Goal: Transaction & Acquisition: Purchase product/service

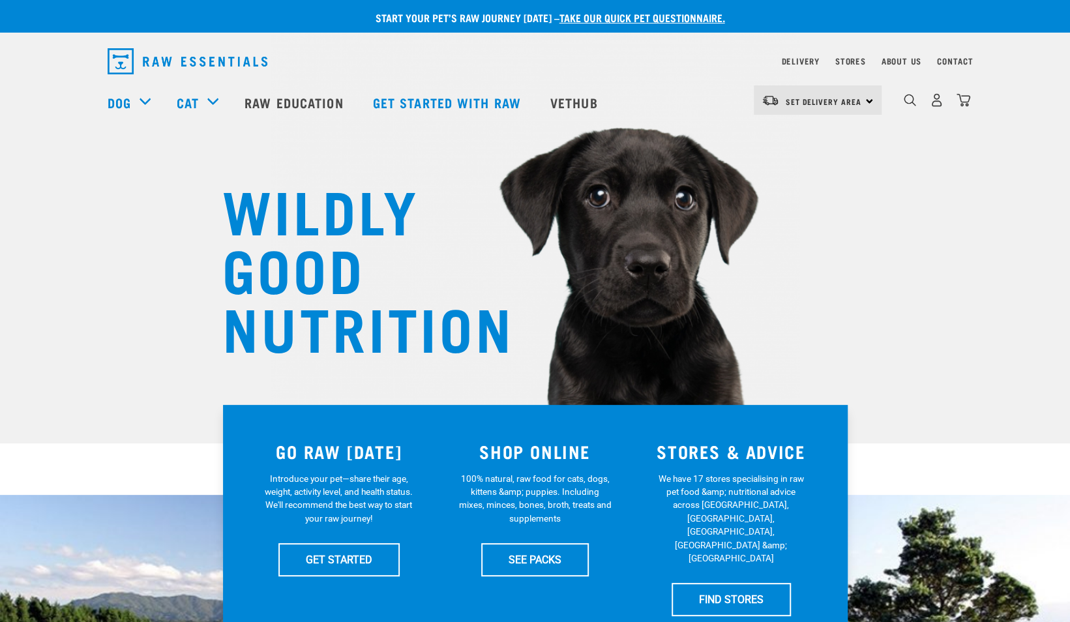
click at [861, 89] on div "Set Delivery Area North Island South Island" at bounding box center [818, 99] width 128 height 29
click at [995, 223] on div "WILDLY GOOD NUTRITION" at bounding box center [535, 222] width 1070 height 444
click at [856, 60] on link "Stores" at bounding box center [851, 61] width 31 height 5
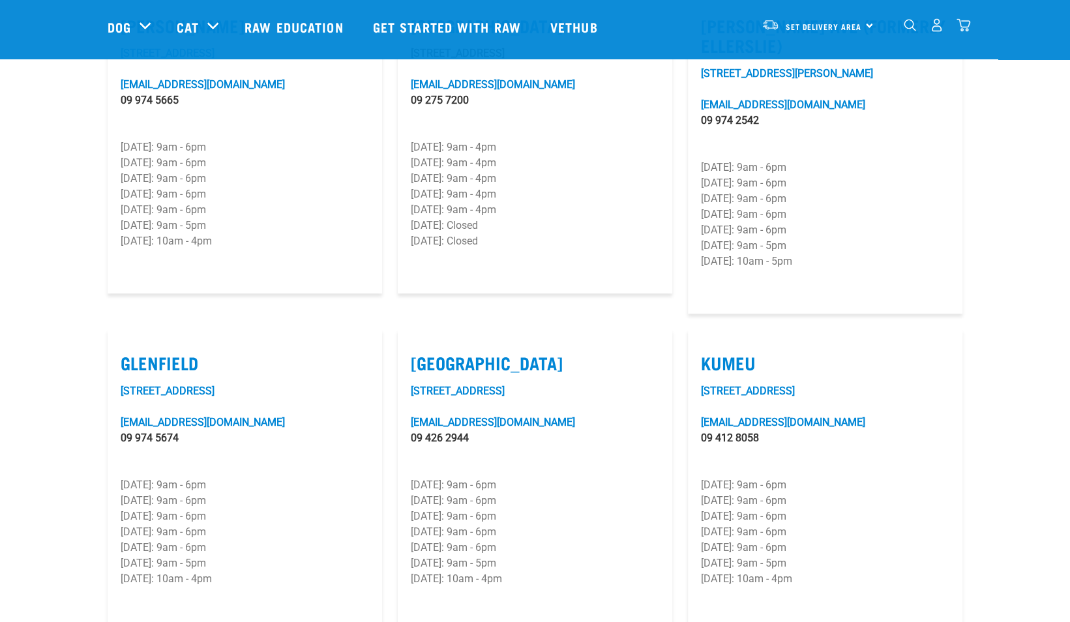
scroll to position [457, 0]
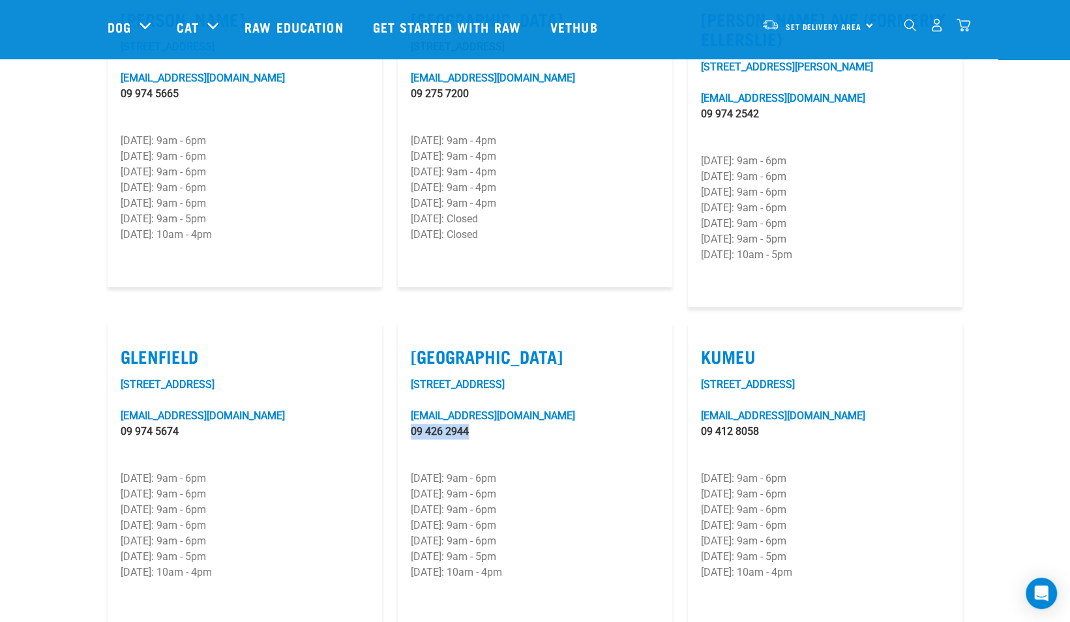
drag, startPoint x: 481, startPoint y: 398, endPoint x: 391, endPoint y: 397, distance: 90.0
click at [391, 397] on div "Silverdale 4/16 Wainui Road silverdale@rawessentials.co.nz 09 426 2944 Monday: …" at bounding box center [535, 474] width 290 height 318
copy link "09 426 2944"
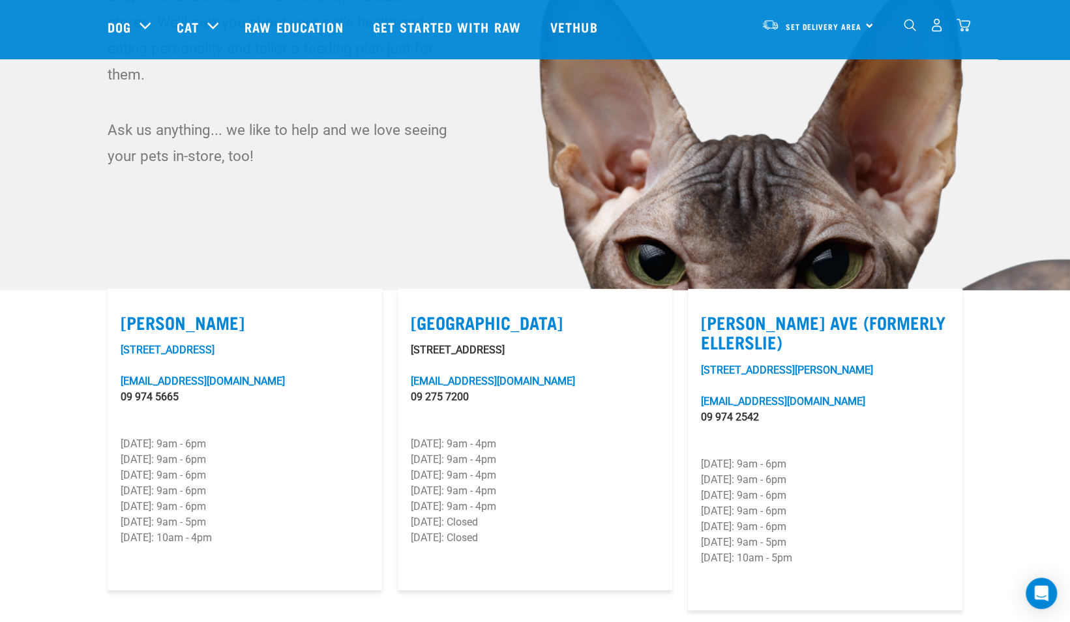
scroll to position [153, 0]
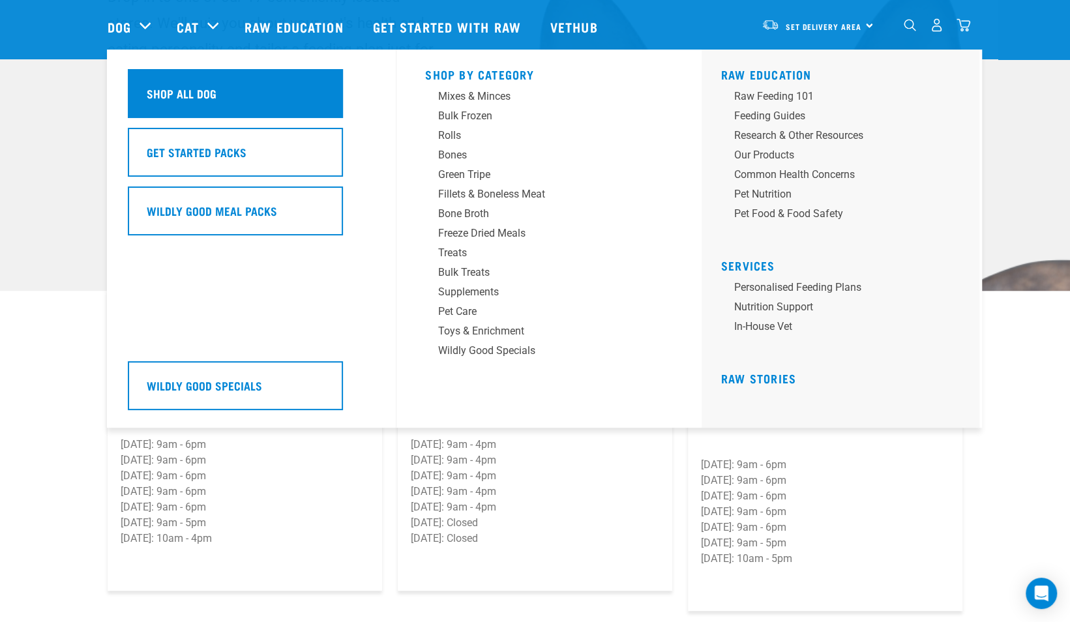
click at [193, 83] on div "Shop All Dog" at bounding box center [235, 93] width 215 height 49
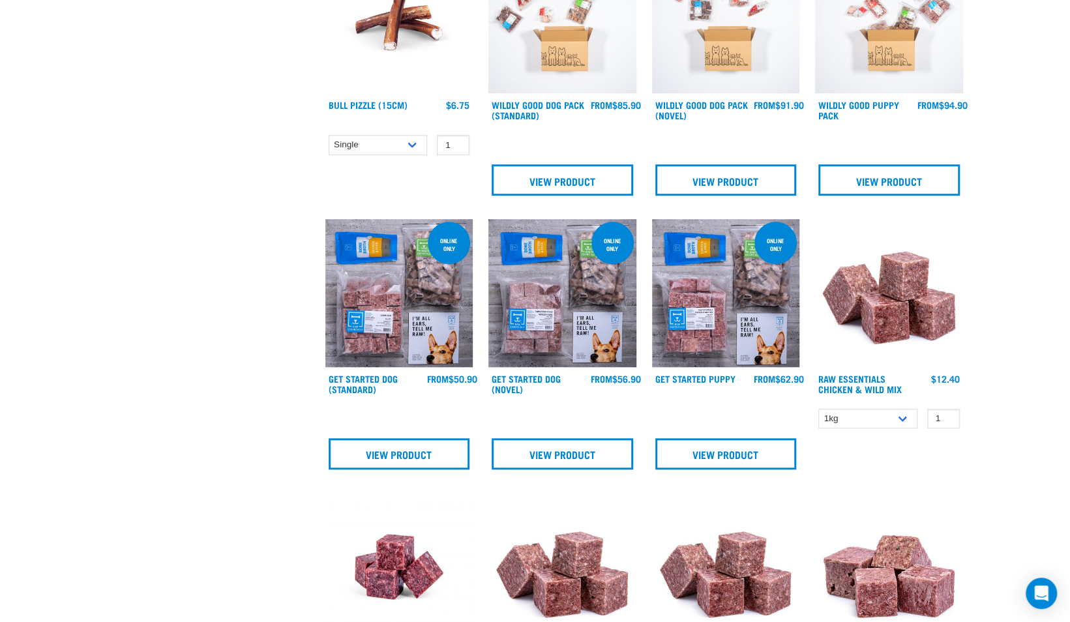
scroll to position [609, 0]
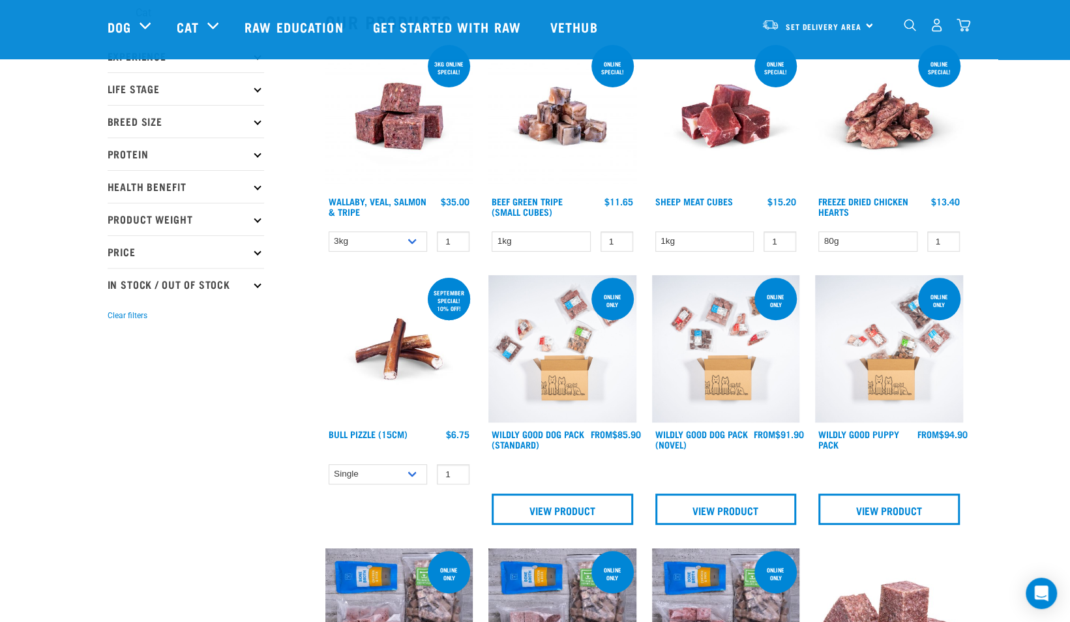
scroll to position [87, 0]
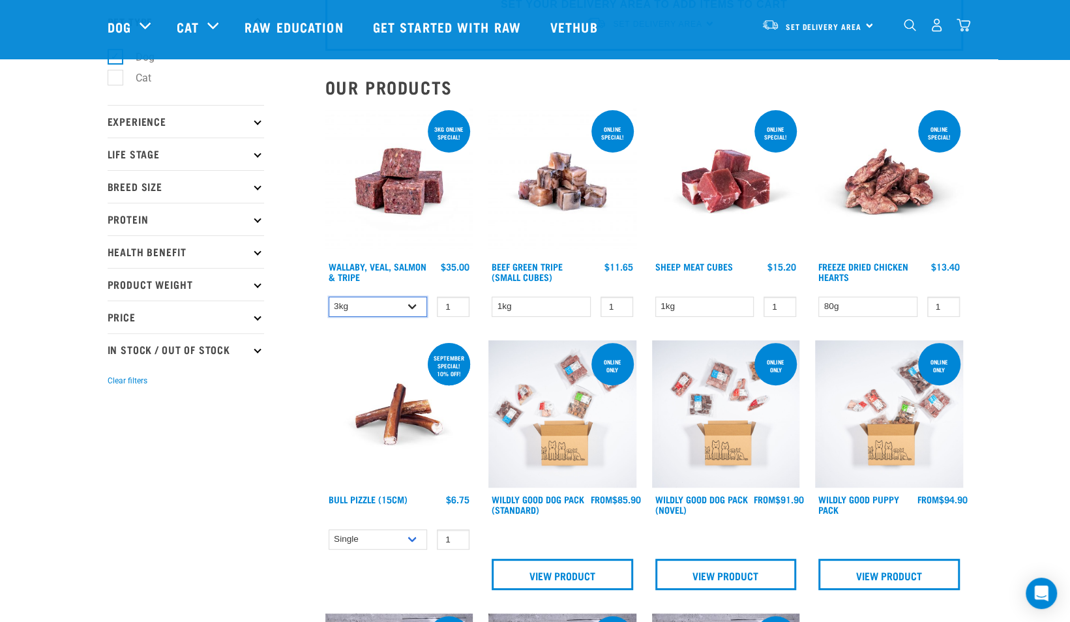
click at [413, 302] on select "3kg 1kg Bulk (18kg)" at bounding box center [378, 307] width 99 height 20
select select "278010"
click at [329, 297] on select "3kg 1kg Bulk (18kg)" at bounding box center [378, 307] width 99 height 20
click at [417, 304] on select "3kg 1kg Bulk (18kg)" at bounding box center [378, 307] width 99 height 20
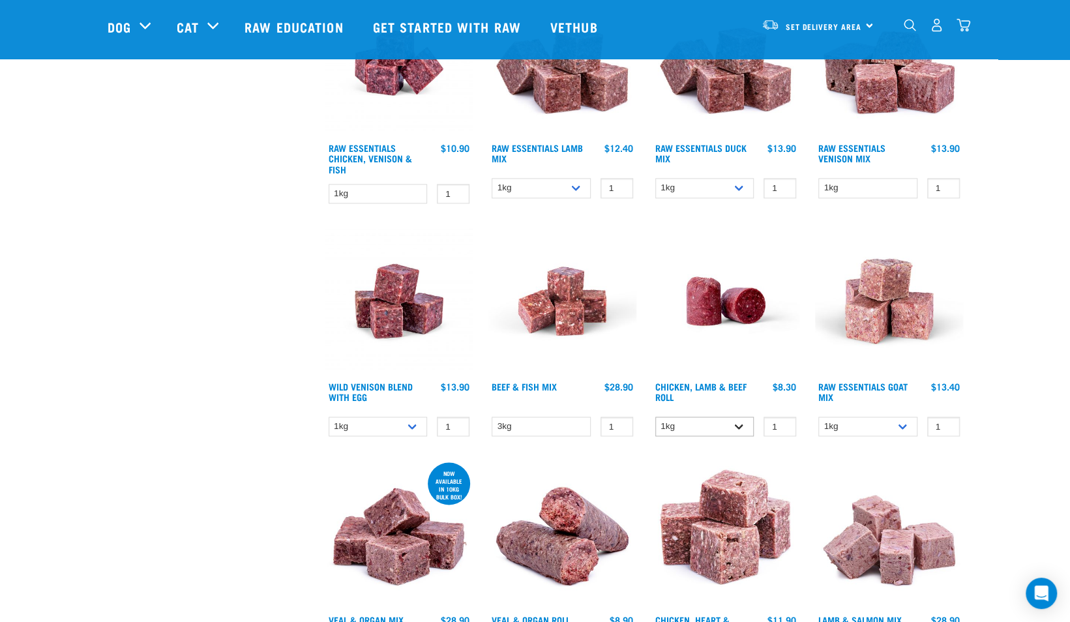
scroll to position [1196, 0]
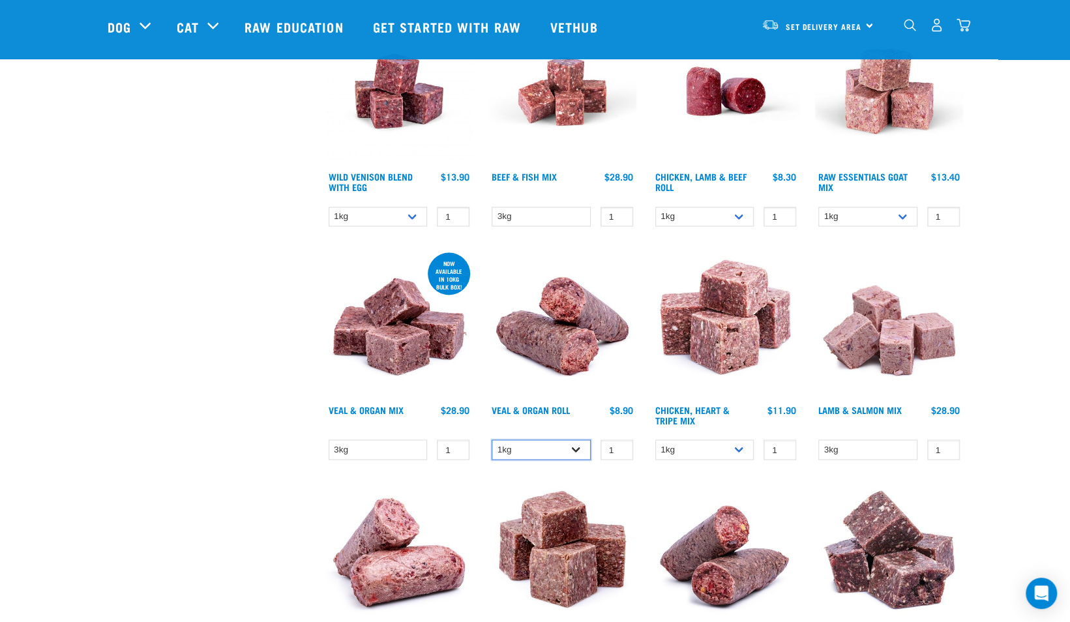
click at [579, 453] on select "1kg Bulk (10kg)" at bounding box center [541, 450] width 99 height 20
select select "920"
click at [492, 440] on select "1kg Bulk (10kg)" at bounding box center [541, 450] width 99 height 20
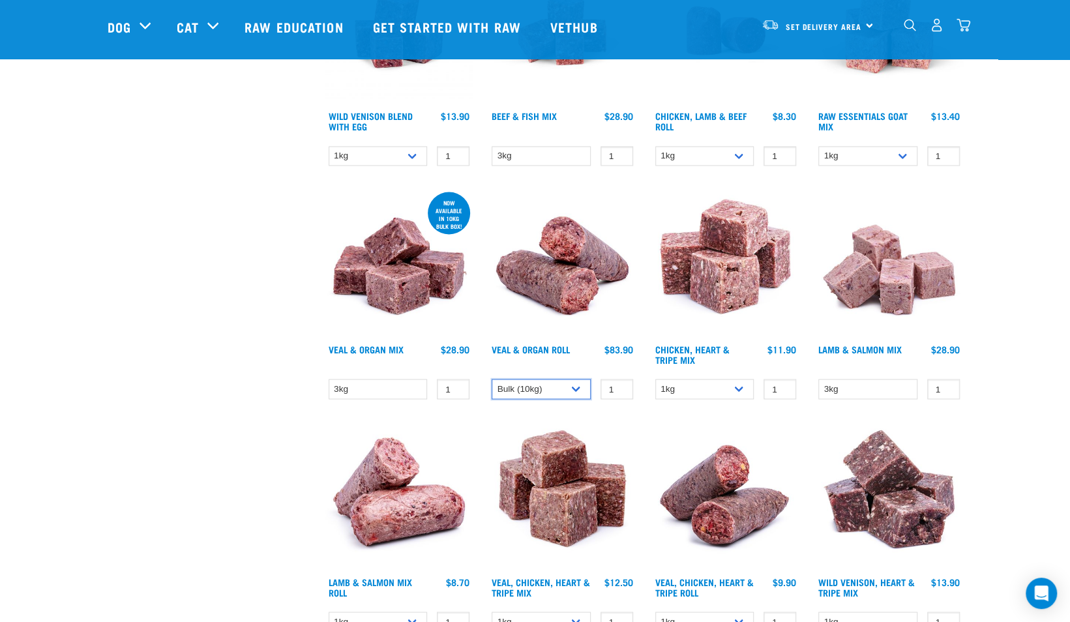
scroll to position [1522, 0]
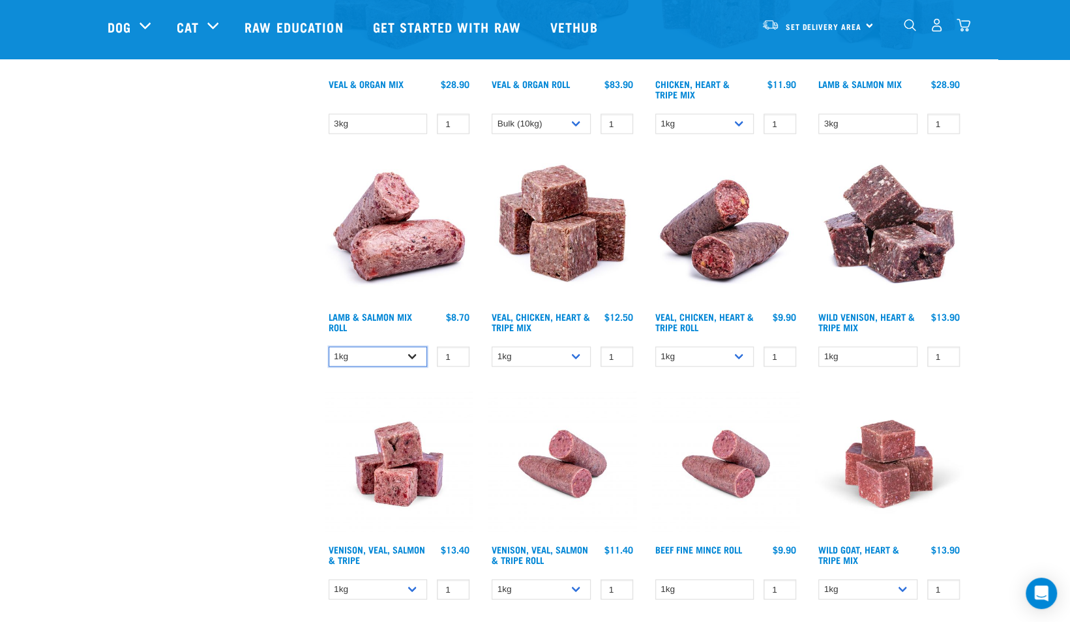
click at [419, 357] on select "1kg Bulk (10kg)" at bounding box center [378, 356] width 99 height 20
select select "913"
click at [329, 346] on select "1kg Bulk (10kg)" at bounding box center [378, 356] width 99 height 20
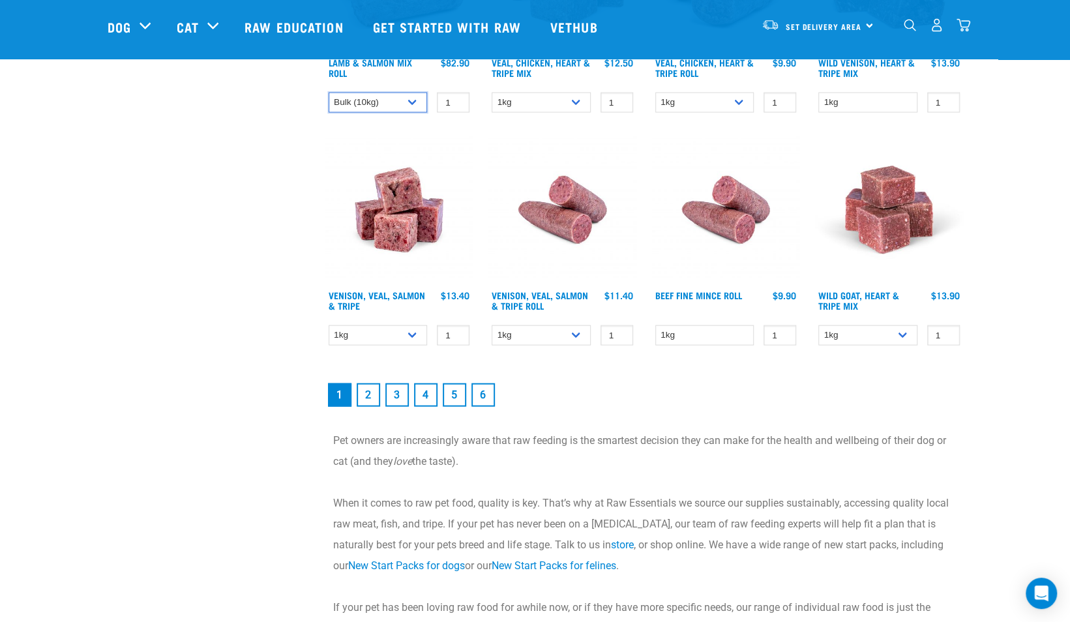
scroll to position [1783, 0]
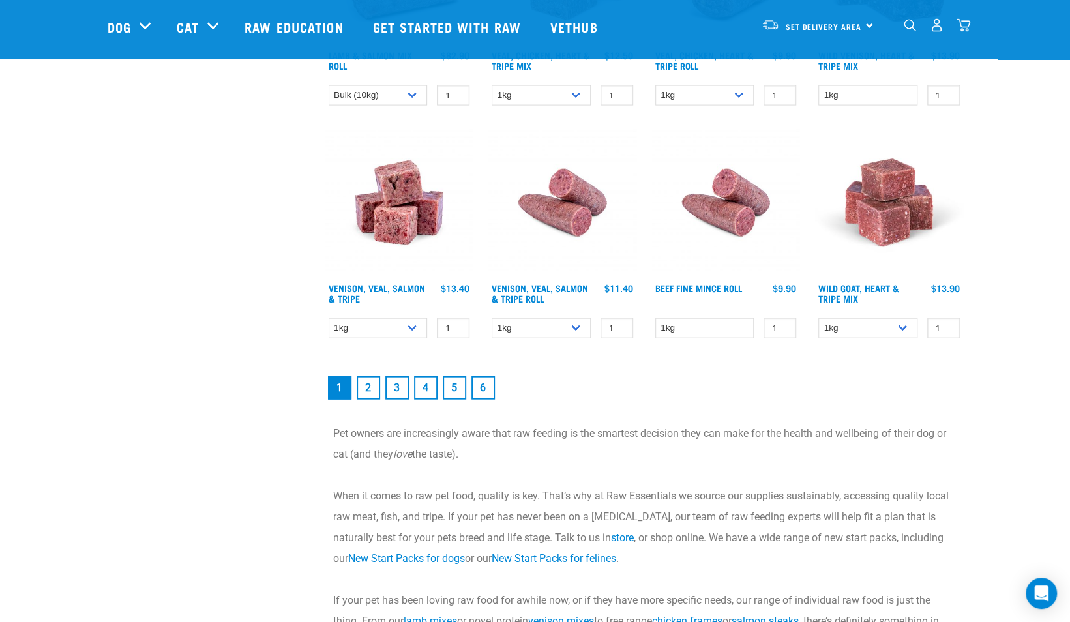
click at [370, 391] on link "2" at bounding box center [368, 387] width 23 height 23
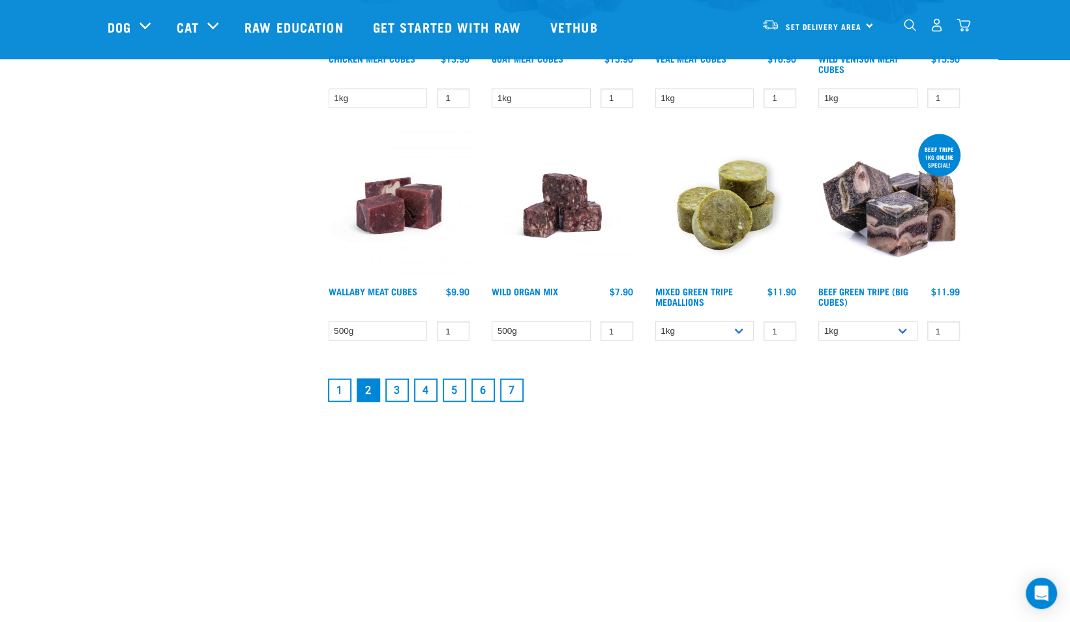
scroll to position [1696, 0]
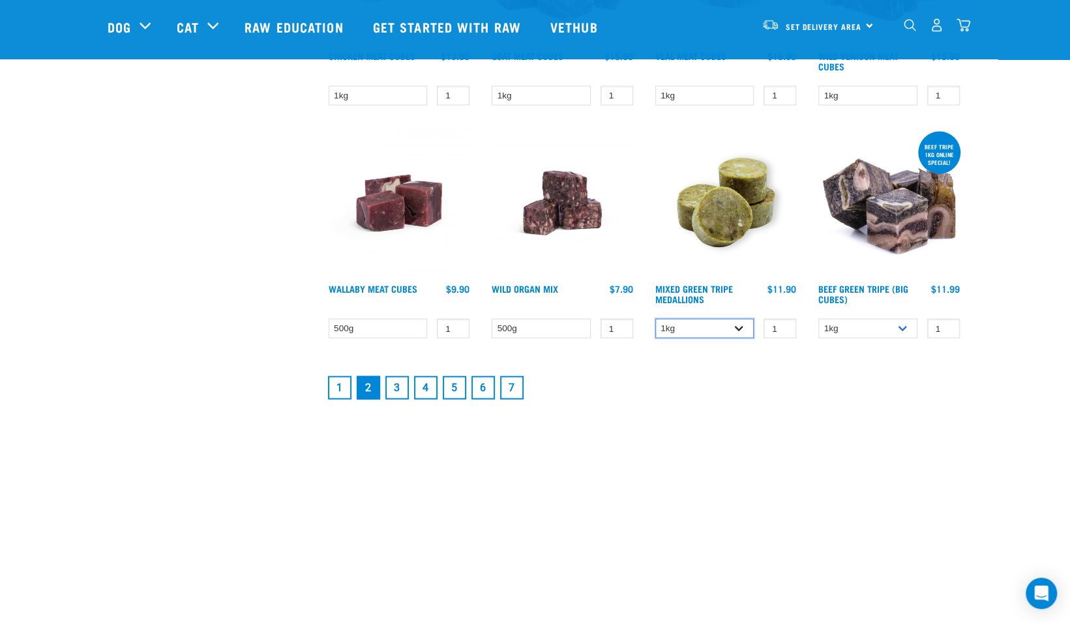
click at [740, 331] on select "1kg 3kg" at bounding box center [705, 329] width 99 height 20
select select "656871"
click at [656, 319] on select "1kg 3kg" at bounding box center [705, 329] width 99 height 20
click at [907, 320] on select "1kg 3kg Bulk (10kg)" at bounding box center [868, 329] width 99 height 20
click at [819, 319] on select "1kg 3kg Bulk (10kg)" at bounding box center [868, 329] width 99 height 20
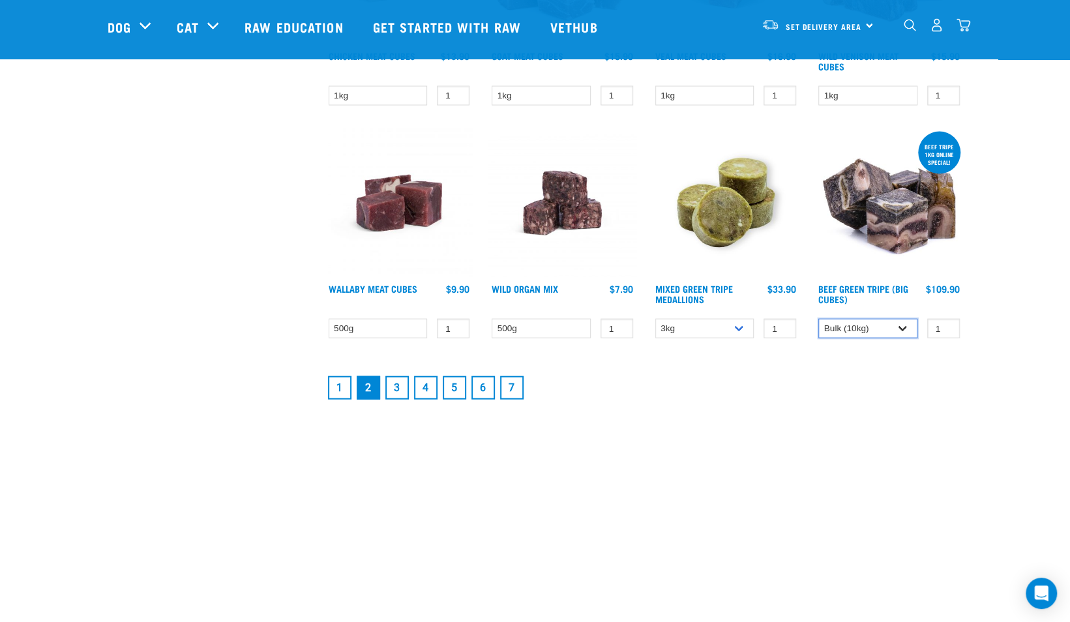
click at [906, 331] on select "1kg 3kg Bulk (10kg)" at bounding box center [868, 329] width 99 height 20
select select "346"
click at [819, 319] on select "1kg 3kg Bulk (10kg)" at bounding box center [868, 329] width 99 height 20
click at [395, 391] on link "3" at bounding box center [397, 387] width 23 height 23
click at [395, 380] on link "3" at bounding box center [397, 387] width 23 height 23
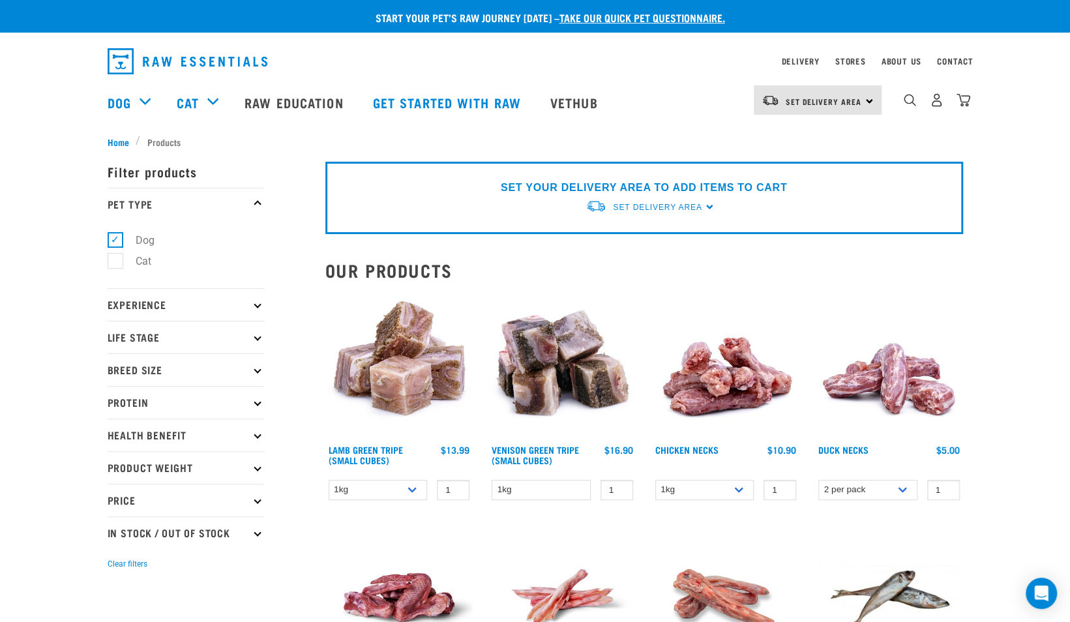
click at [234, 467] on p "Product Weight" at bounding box center [186, 467] width 157 height 33
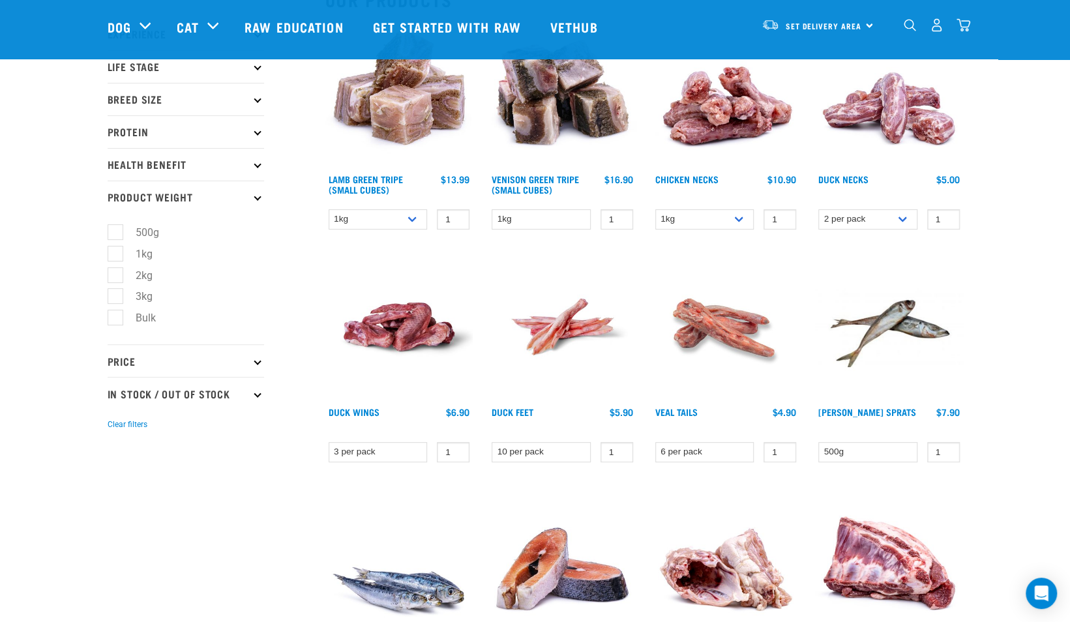
scroll to position [196, 0]
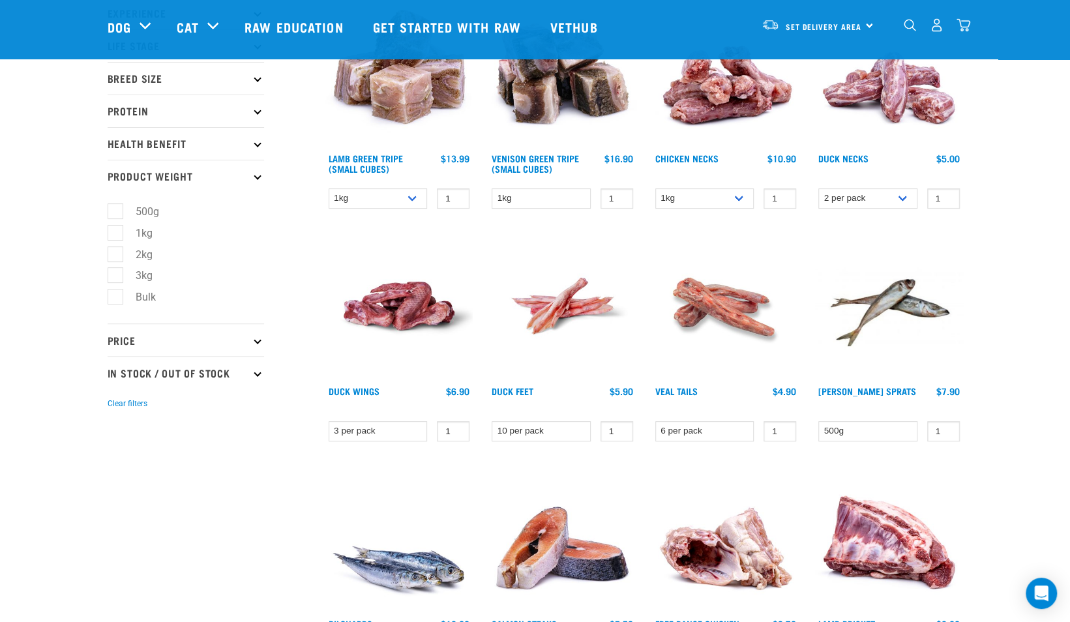
click at [254, 347] on p "Price" at bounding box center [186, 340] width 157 height 33
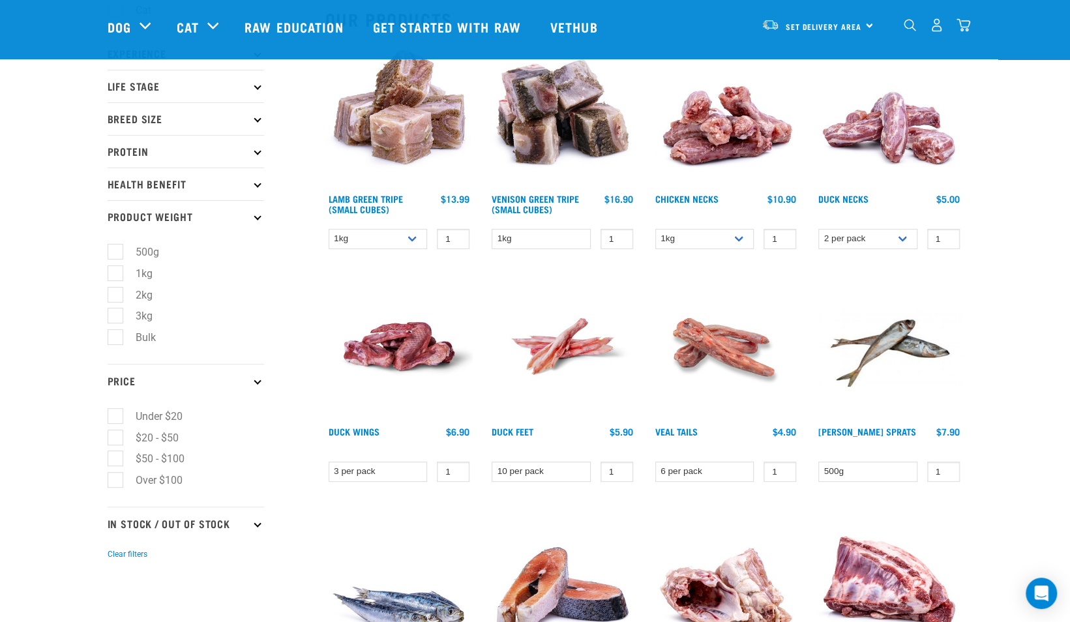
scroll to position [0, 0]
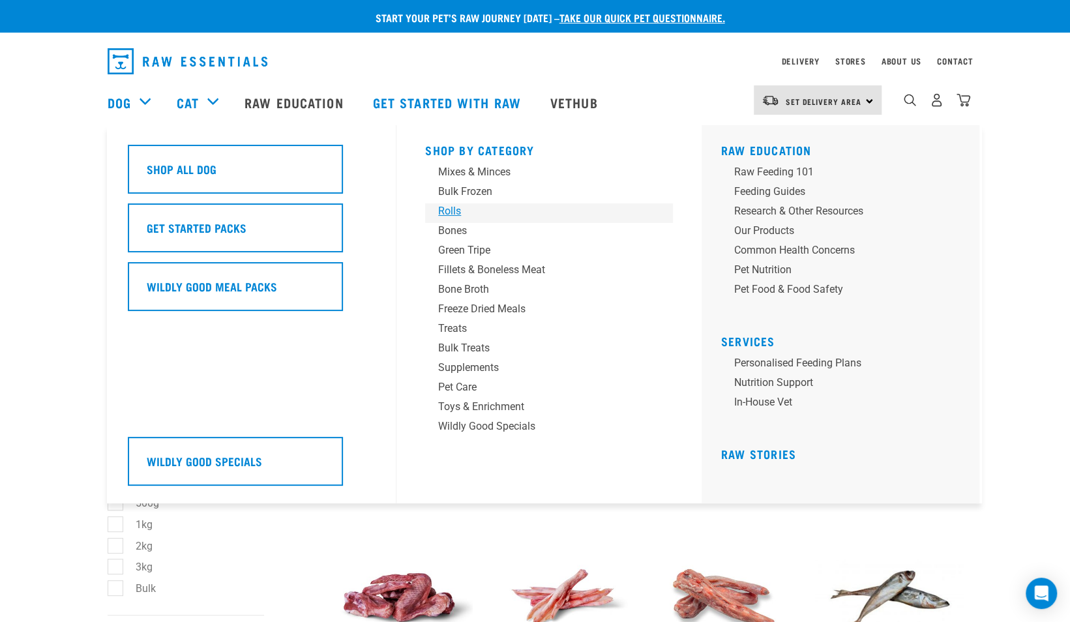
click at [447, 207] on div "Rolls" at bounding box center [540, 212] width 204 height 16
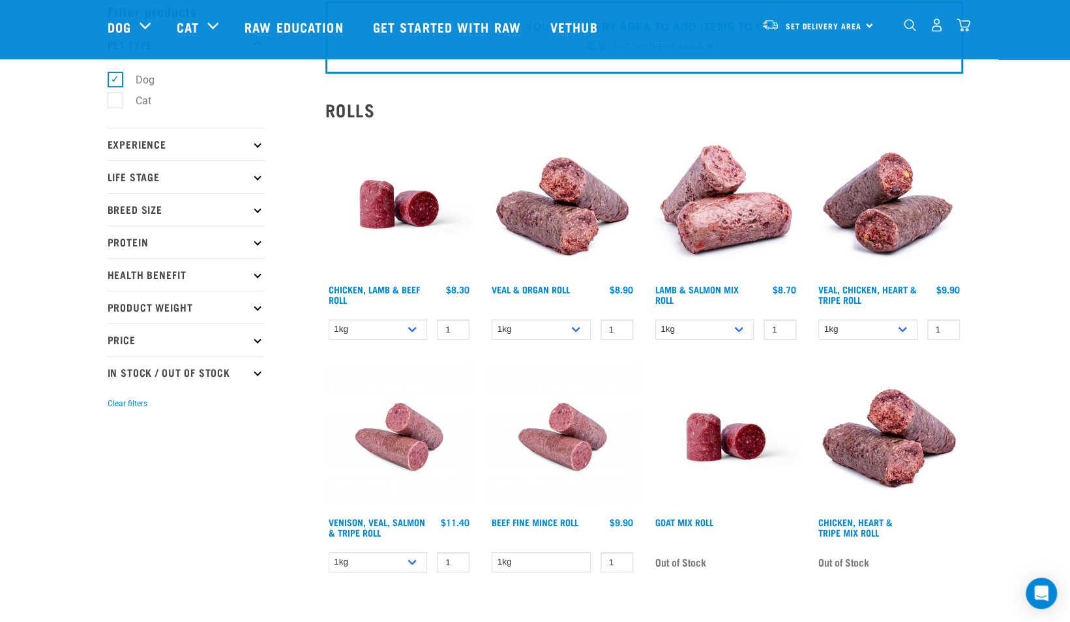
scroll to position [65, 0]
click at [299, 338] on div "× Filter products Pet Type Dog Cat Experience New Raw Feeder Experienced Raw Fe…" at bounding box center [209, 508] width 218 height 1057
click at [412, 327] on select "1kg Bulk (10kg)" at bounding box center [378, 329] width 99 height 20
select select "418575"
click at [329, 319] on select "1kg Bulk (10kg)" at bounding box center [378, 329] width 99 height 20
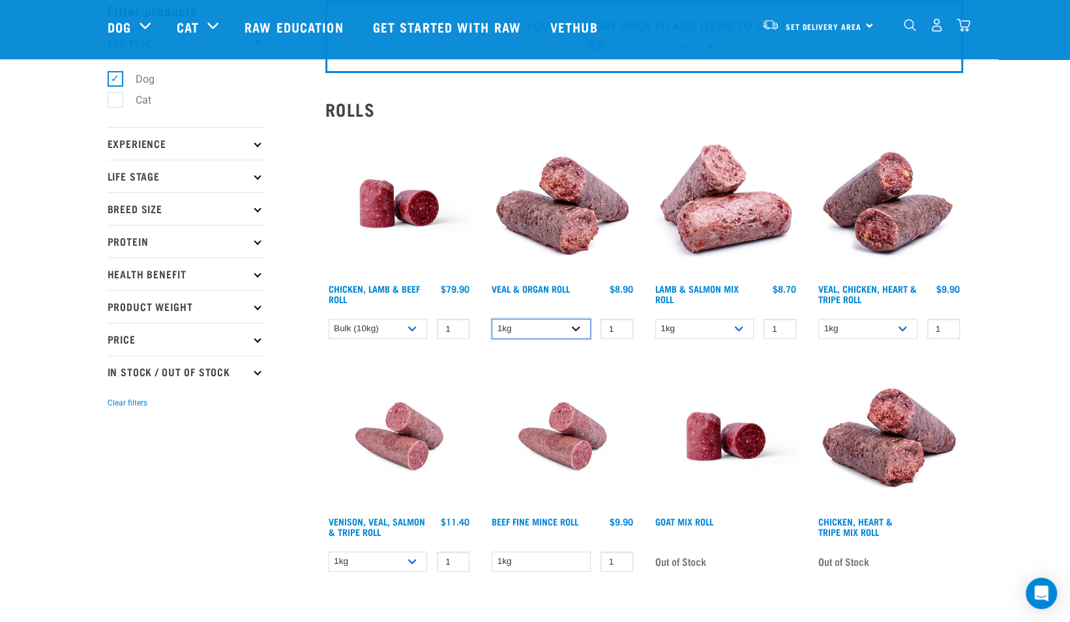
click at [573, 333] on select "1kg Bulk (10kg)" at bounding box center [541, 329] width 99 height 20
select select "920"
click at [492, 319] on select "1kg Bulk (10kg)" at bounding box center [541, 329] width 99 height 20
click at [738, 335] on select "1kg Bulk (10kg)" at bounding box center [705, 329] width 99 height 20
select select "913"
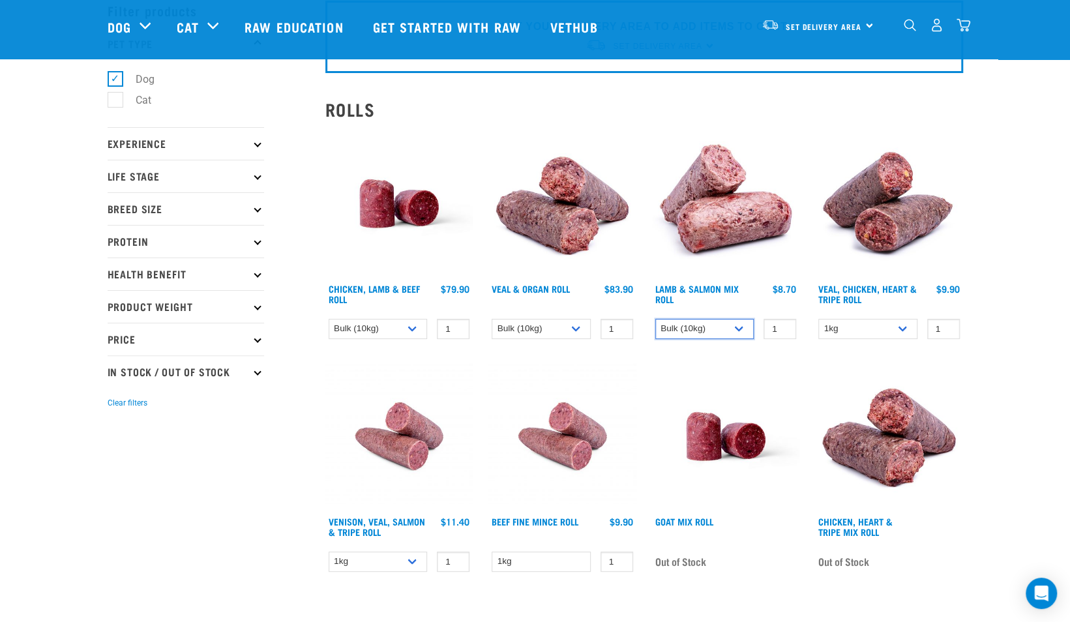
click at [656, 319] on select "1kg Bulk (10kg)" at bounding box center [705, 329] width 99 height 20
click at [170, 564] on div "× Filter products Pet Type Dog Cat Experience New Raw Feeder Experienced Raw Fe…" at bounding box center [209, 508] width 218 height 1057
click at [78, 196] on div "Start your pet’s raw journey [DATE] – take our quick pet questionnaire. Deliver…" at bounding box center [535, 482] width 1070 height 1095
